Goal: Find specific page/section: Find specific page/section

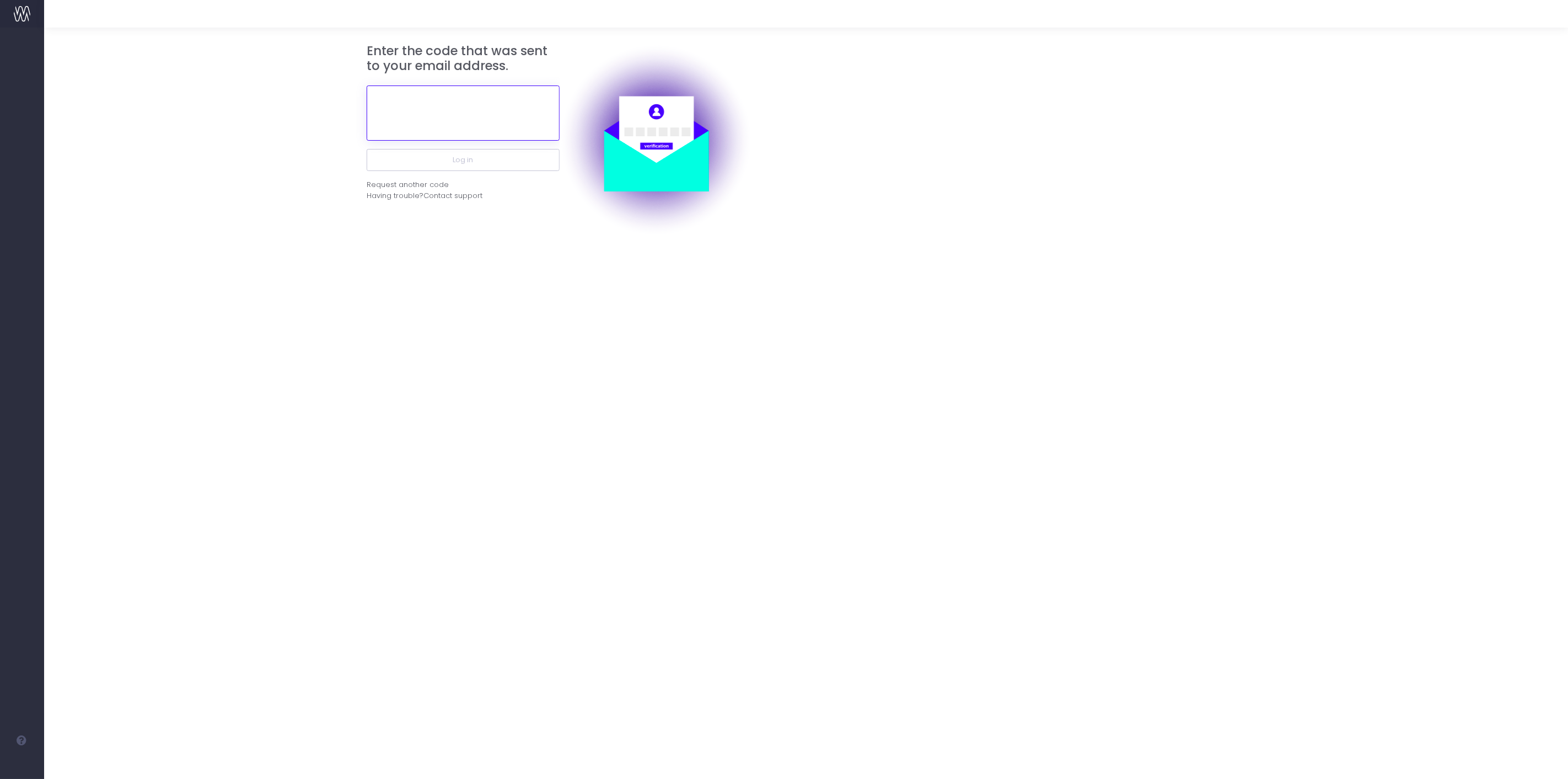
click at [378, 127] on input "text" at bounding box center [463, 113] width 193 height 55
paste input "261340"
type input "261340"
click at [413, 165] on button "Log in" at bounding box center [463, 160] width 193 height 22
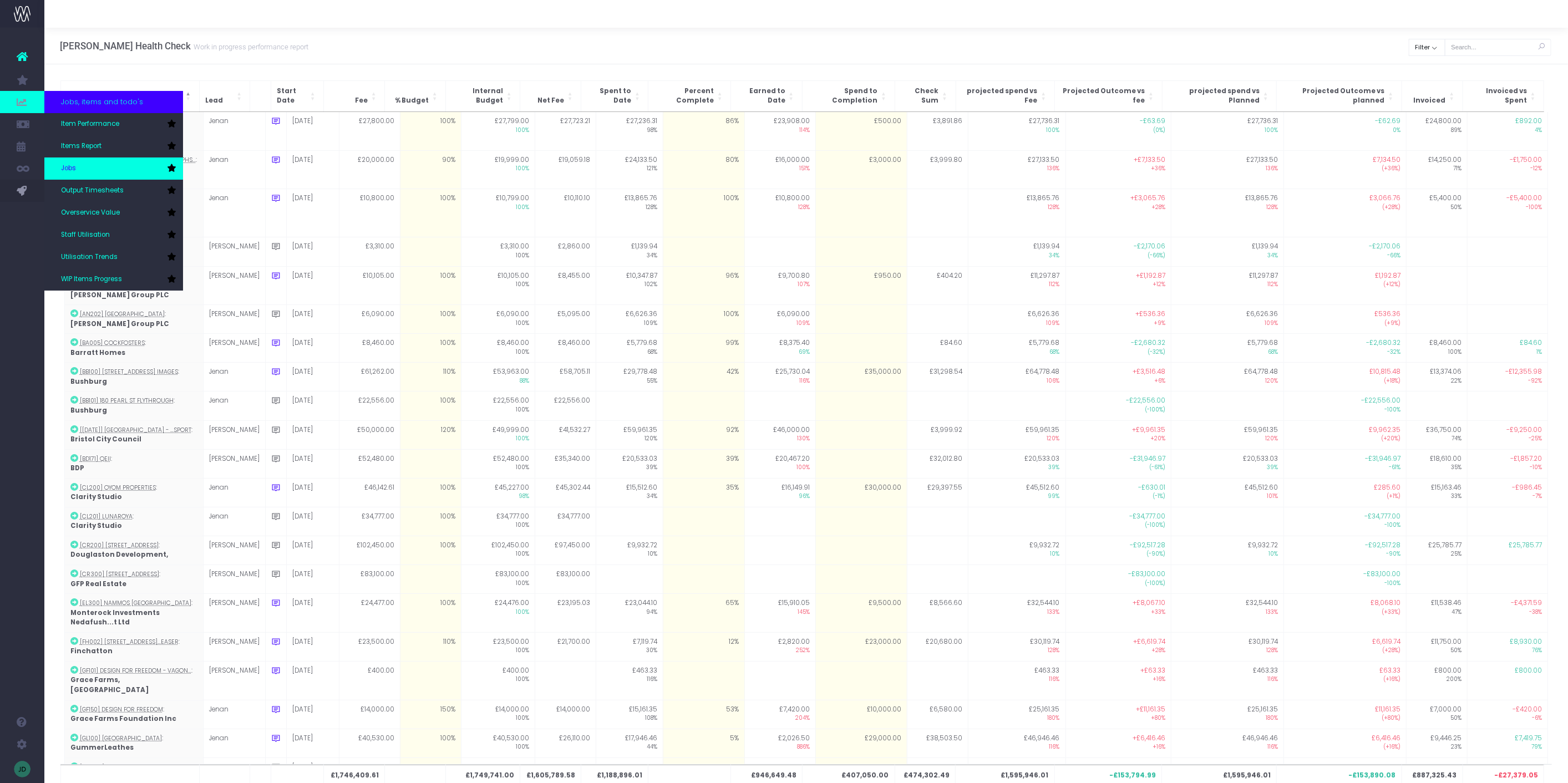
click at [76, 165] on link "Jobs" at bounding box center [114, 169] width 139 height 22
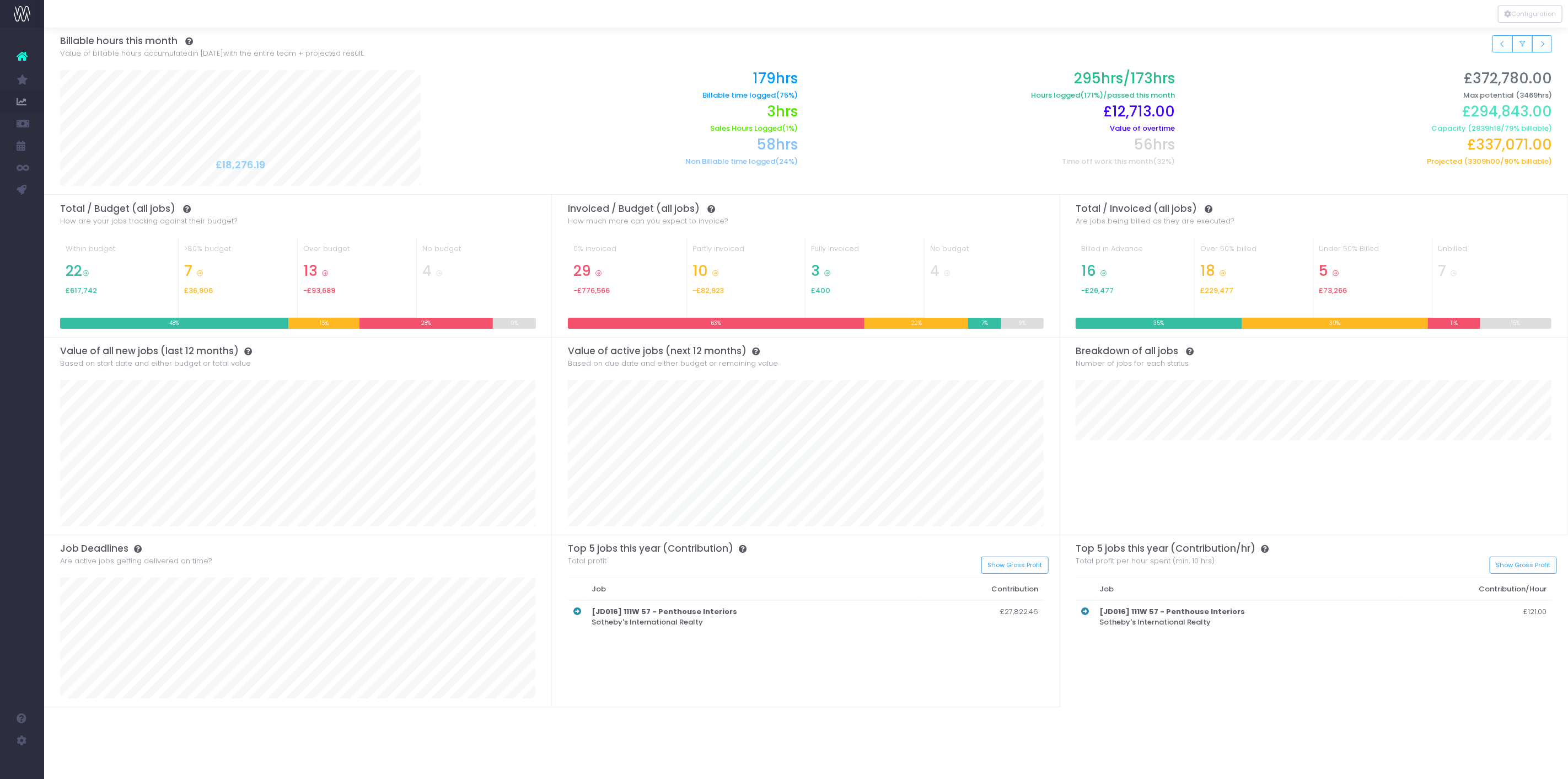
drag, startPoint x: 557, startPoint y: 336, endPoint x: 1049, endPoint y: 276, distance: 495.6
click at [557, 335] on div "Invoiced / Budget (all jobs) How much more can you expect to invoice? 0% invoic…" at bounding box center [806, 266] width 508 height 142
